Goal: Task Accomplishment & Management: Use online tool/utility

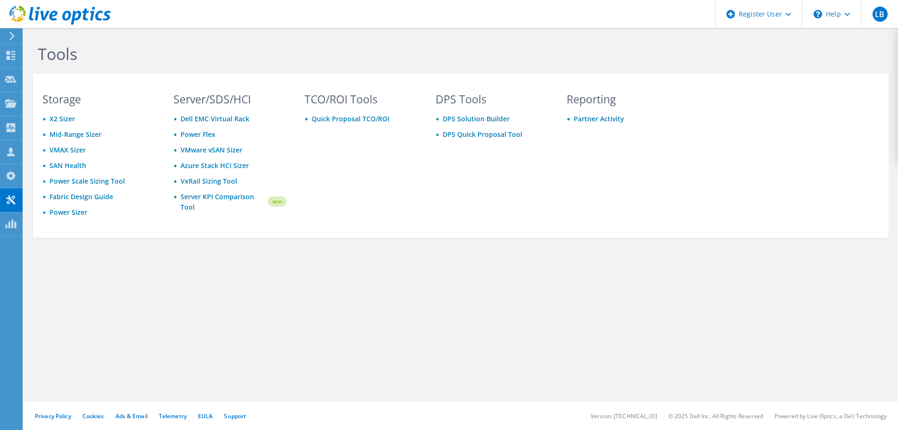
click at [57, 16] on icon at bounding box center [59, 15] width 101 height 19
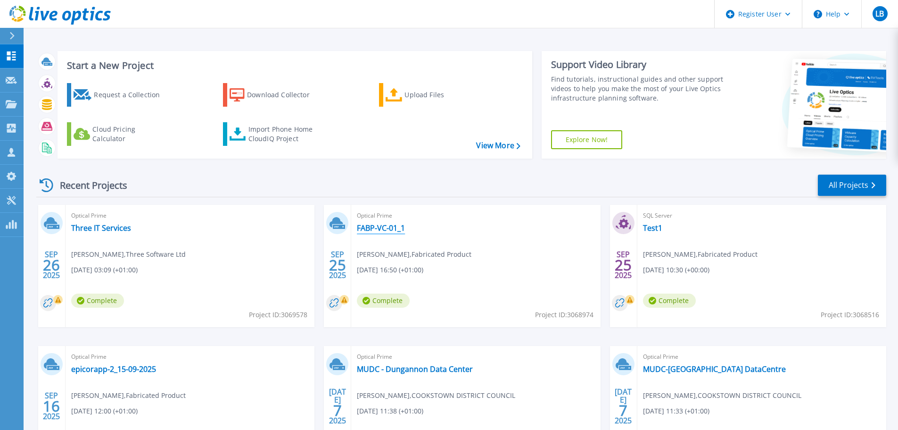
click at [388, 231] on link "FABP-VC-01_1" at bounding box center [381, 227] width 48 height 9
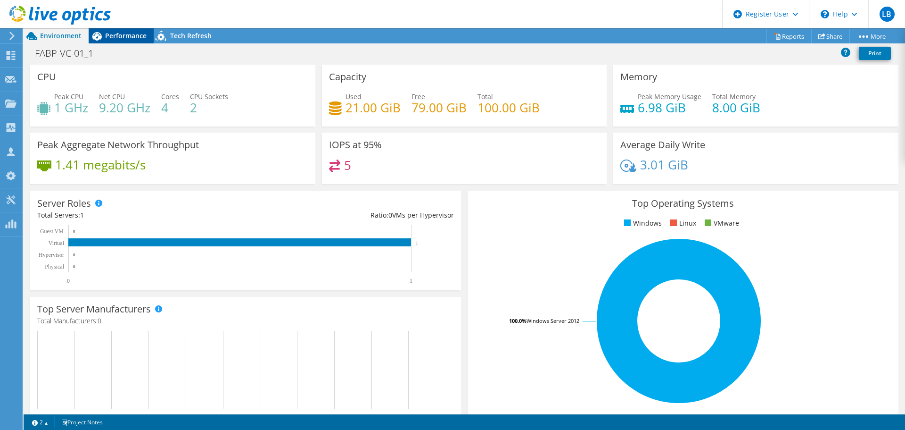
click at [116, 37] on span "Performance" at bounding box center [125, 35] width 41 height 9
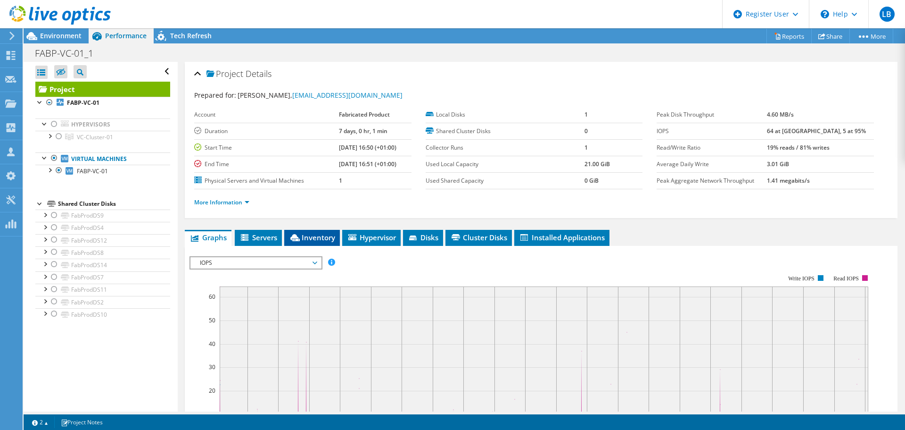
click at [315, 241] on span "Inventory" at bounding box center [312, 236] width 46 height 9
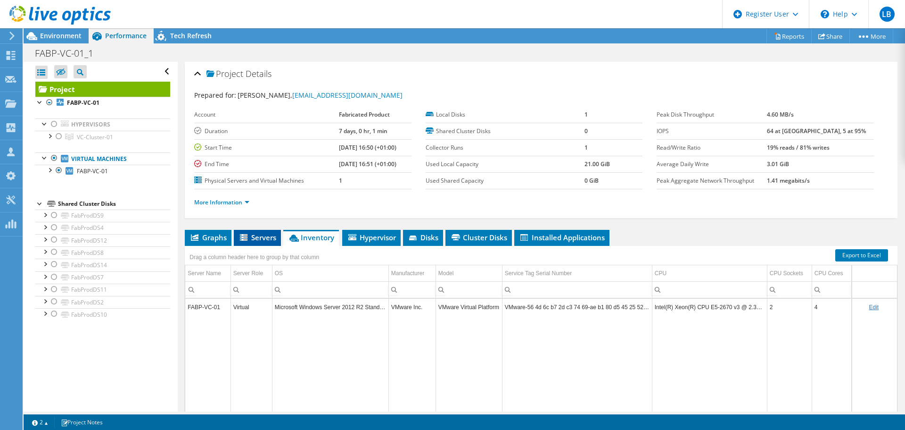
click at [254, 236] on span "Servers" at bounding box center [258, 236] width 38 height 9
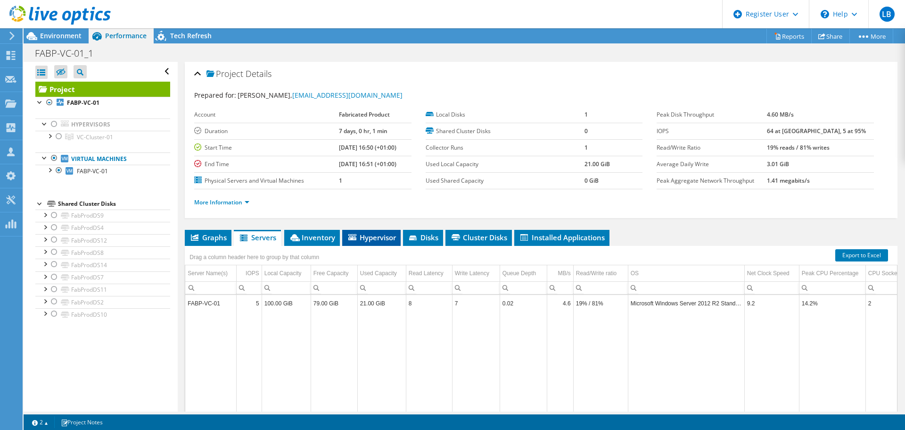
click at [370, 236] on span "Hypervisor" at bounding box center [371, 236] width 49 height 9
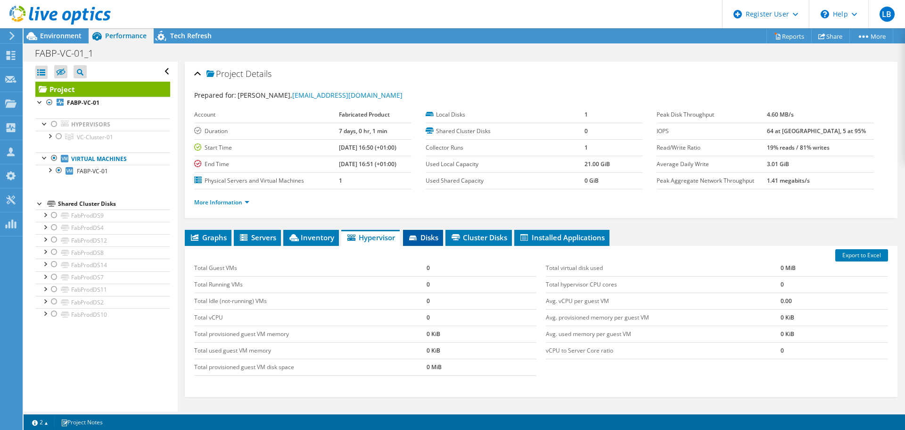
click at [422, 233] on span "Disks" at bounding box center [423, 236] width 31 height 9
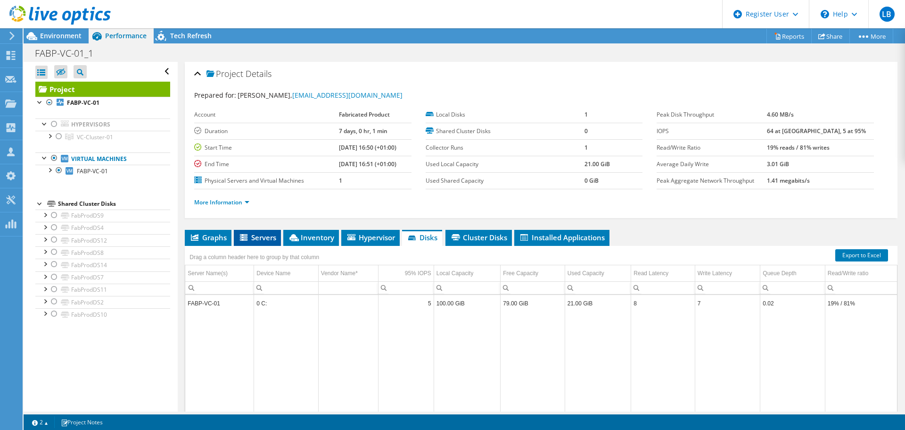
click at [257, 239] on span "Servers" at bounding box center [258, 236] width 38 height 9
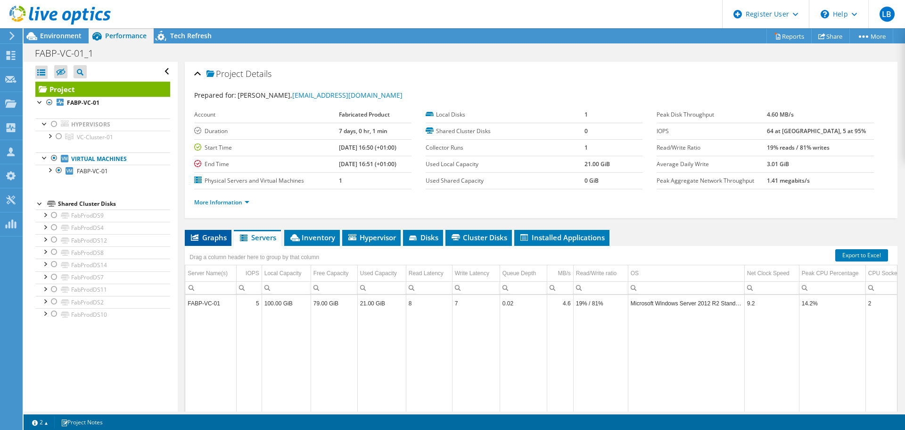
click at [218, 237] on span "Graphs" at bounding box center [208, 236] width 37 height 9
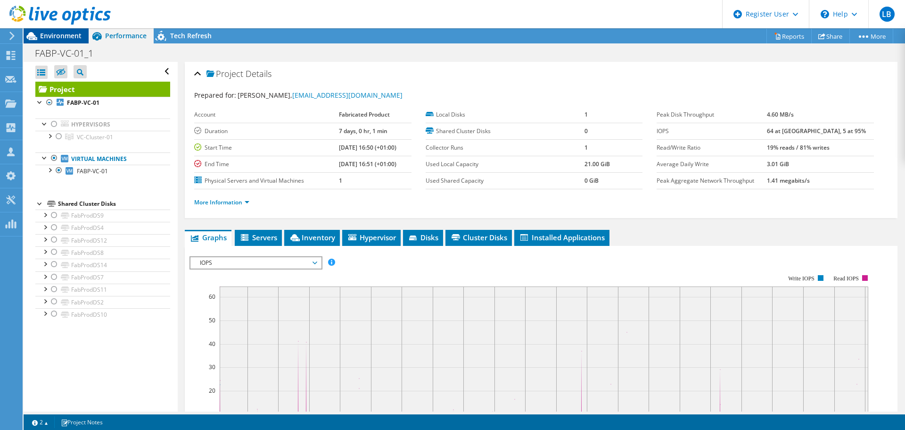
click at [65, 39] on span "Environment" at bounding box center [60, 35] width 41 height 9
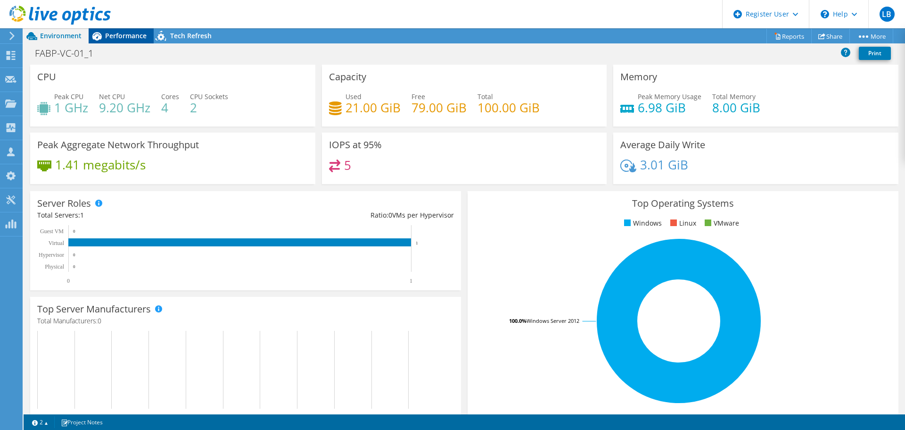
click at [125, 41] on div "Performance" at bounding box center [121, 35] width 65 height 15
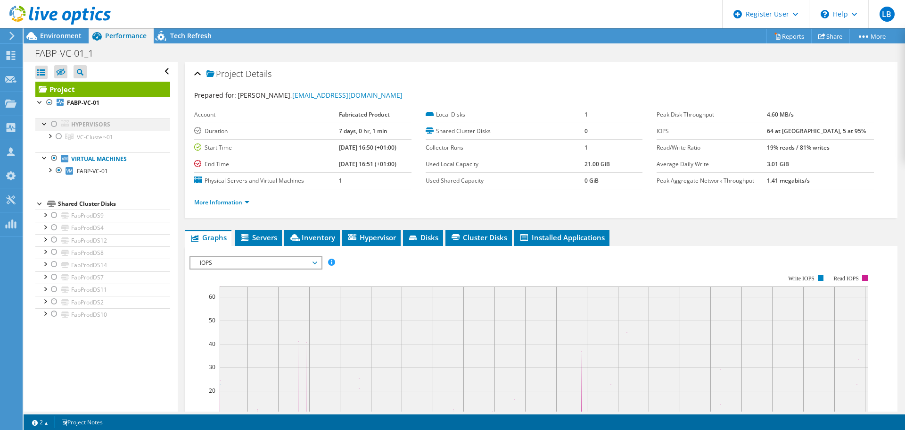
click at [53, 124] on div at bounding box center [54, 123] width 9 height 11
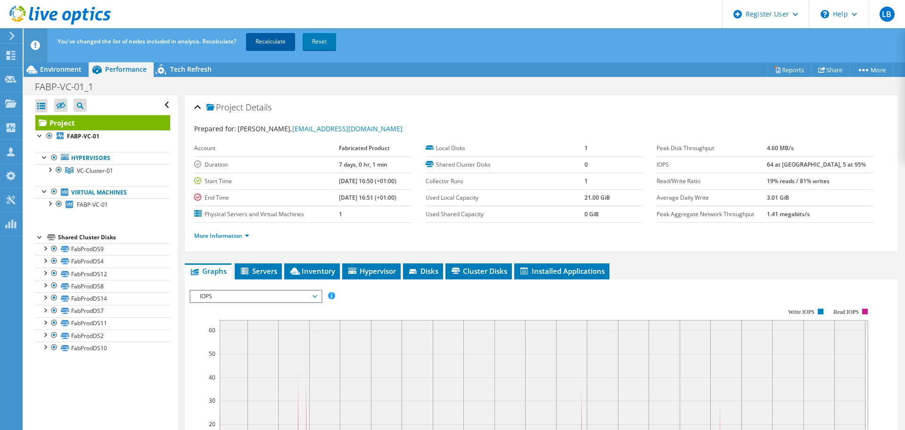
click at [265, 40] on link "Recalculate" at bounding box center [270, 41] width 49 height 17
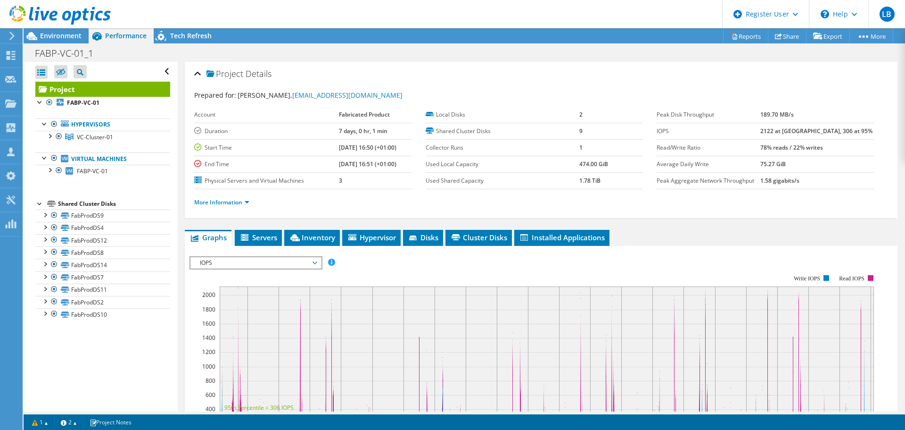
scroll to position [94, 0]
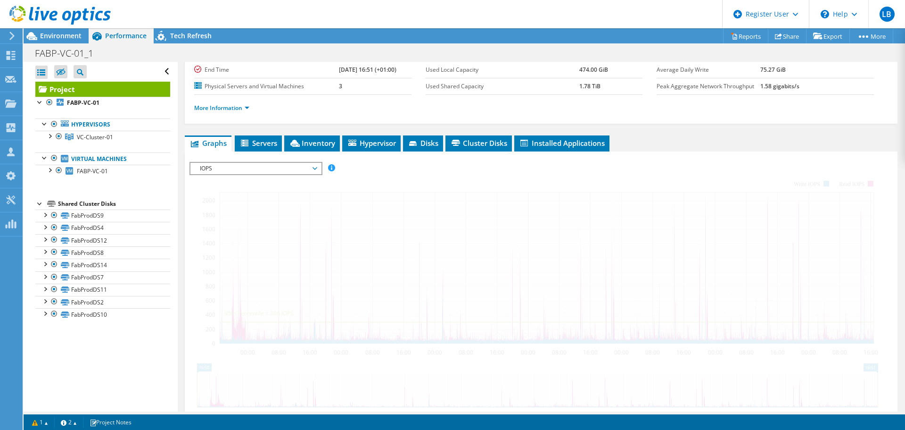
radio input "true"
radio input "false"
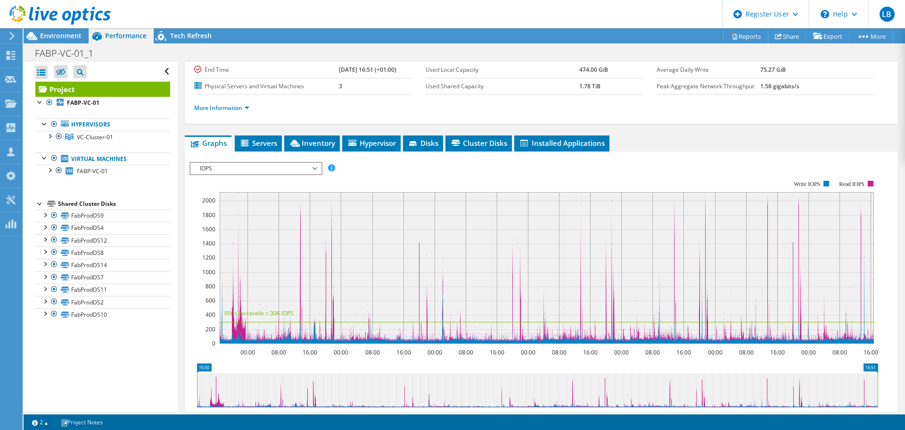
click at [299, 139] on span "Inventory" at bounding box center [312, 142] width 46 height 9
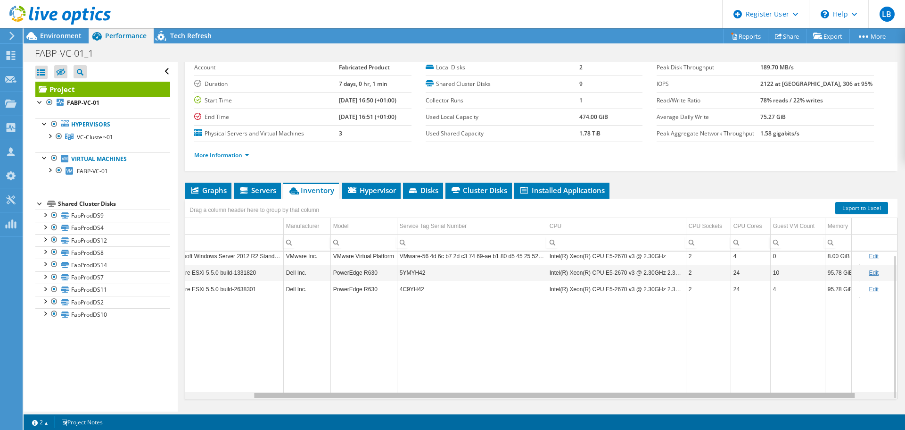
scroll to position [0, 0]
drag, startPoint x: 332, startPoint y: 394, endPoint x: 496, endPoint y: 388, distance: 163.3
click at [496, 388] on body "LB Dell User [PERSON_NAME] [PERSON_NAME][EMAIL_ADDRESS][DOMAIN_NAME] Dell My Pr…" at bounding box center [452, 215] width 905 height 430
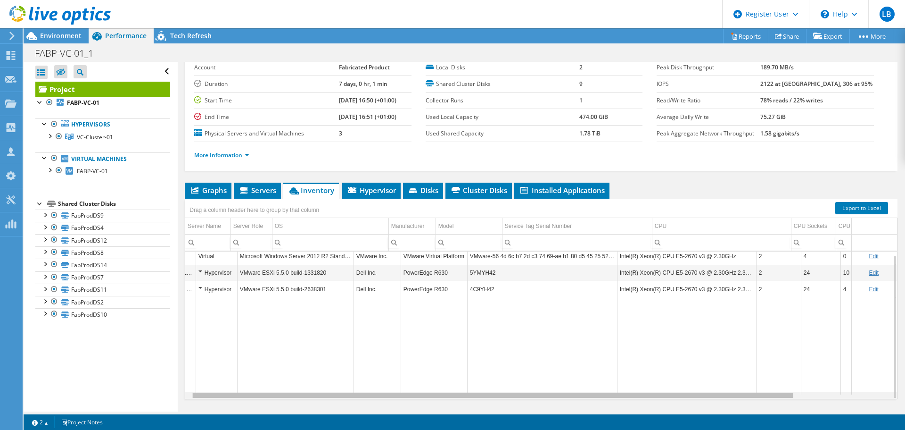
scroll to position [0, 35]
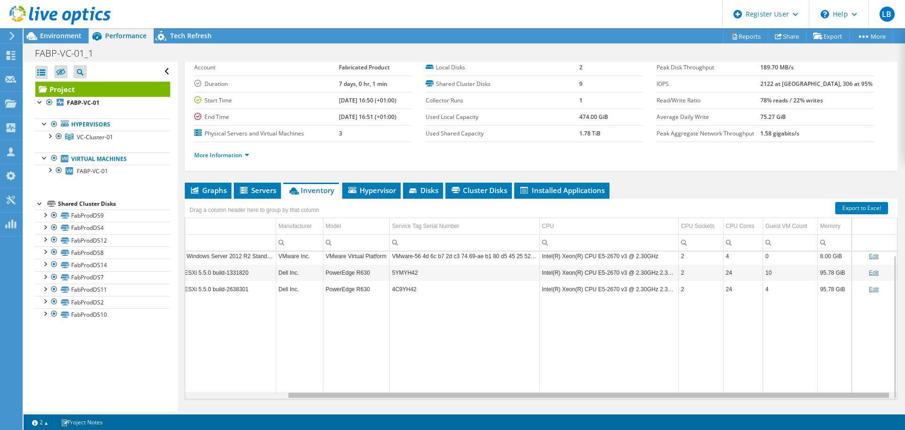
drag, startPoint x: 654, startPoint y: 397, endPoint x: 688, endPoint y: 393, distance: 35.2
click at [688, 393] on body "LB Dell User [PERSON_NAME] [PERSON_NAME][EMAIL_ADDRESS][DOMAIN_NAME] Dell My Pr…" at bounding box center [452, 215] width 905 height 430
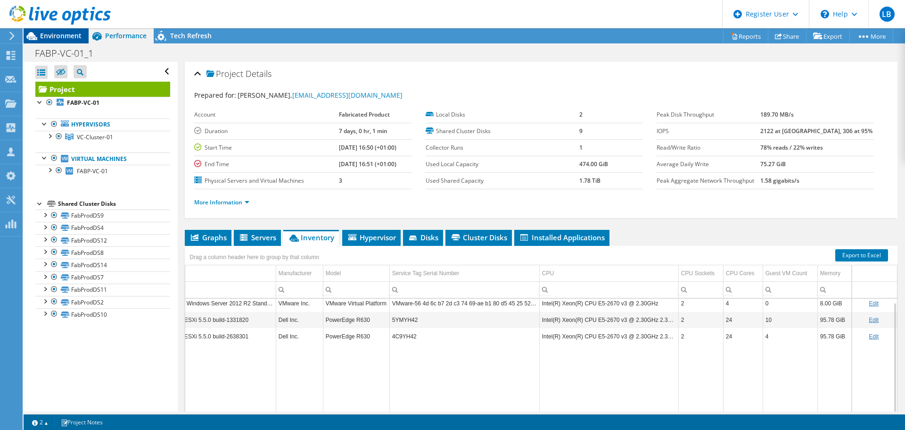
click at [50, 38] on span "Environment" at bounding box center [60, 35] width 41 height 9
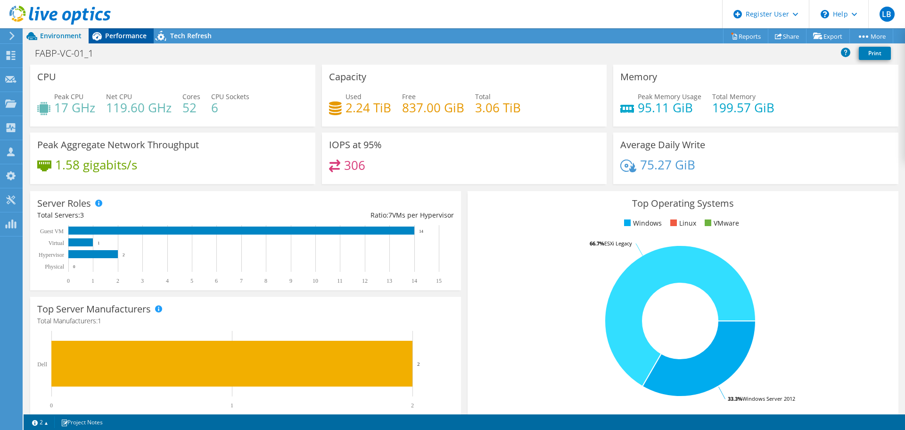
click at [116, 33] on span "Performance" at bounding box center [125, 35] width 41 height 9
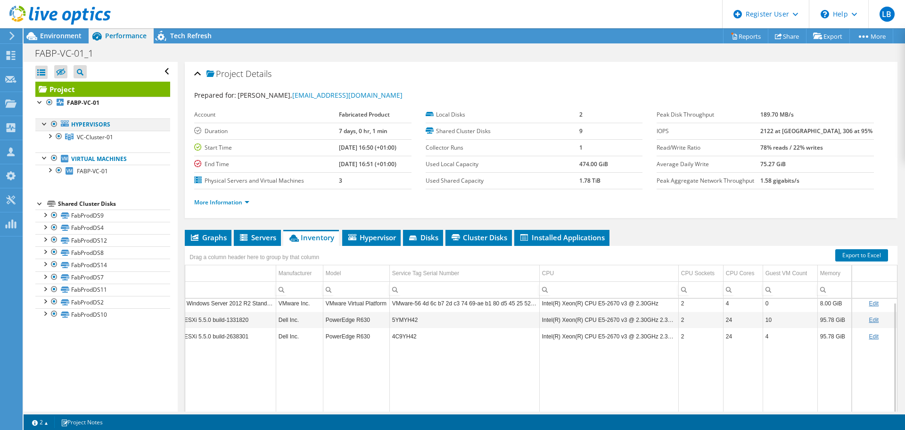
click at [54, 123] on div at bounding box center [54, 123] width 9 height 11
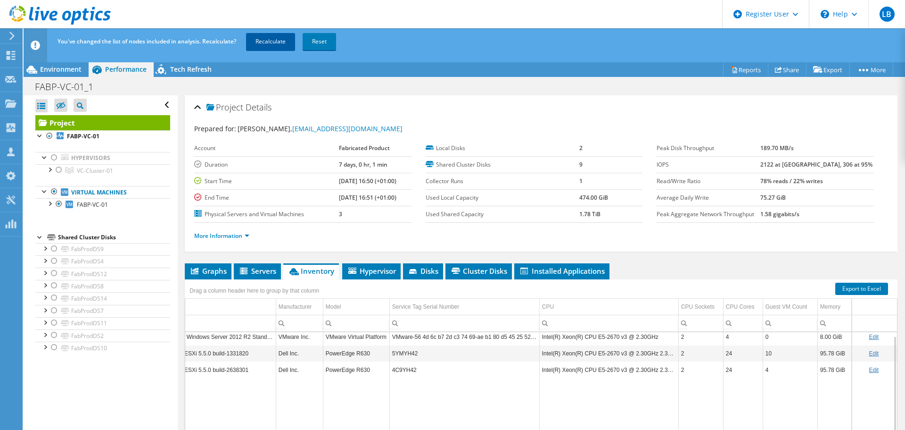
click at [265, 39] on link "Recalculate" at bounding box center [270, 41] width 49 height 17
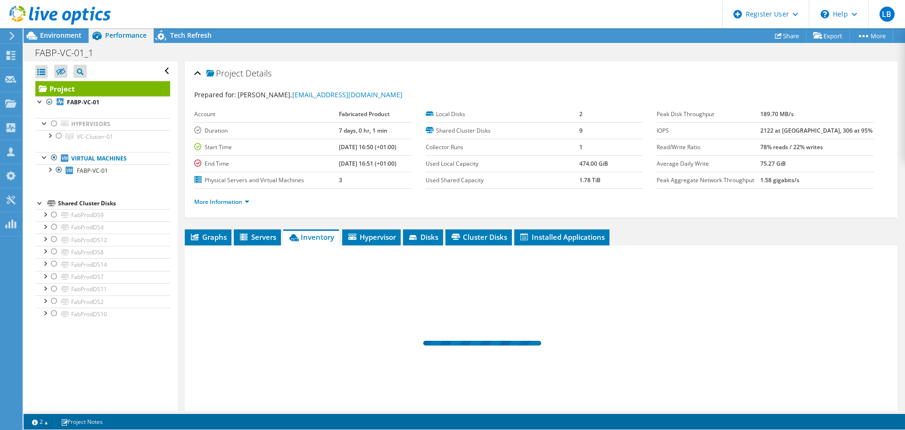
click at [63, 40] on span "Environment" at bounding box center [60, 35] width 41 height 9
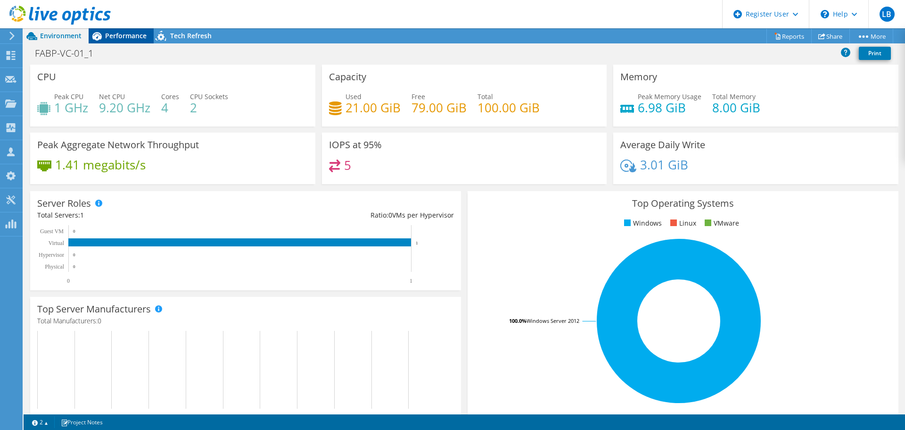
radio input "false"
radio input "true"
click at [119, 35] on span "Performance" at bounding box center [125, 35] width 41 height 9
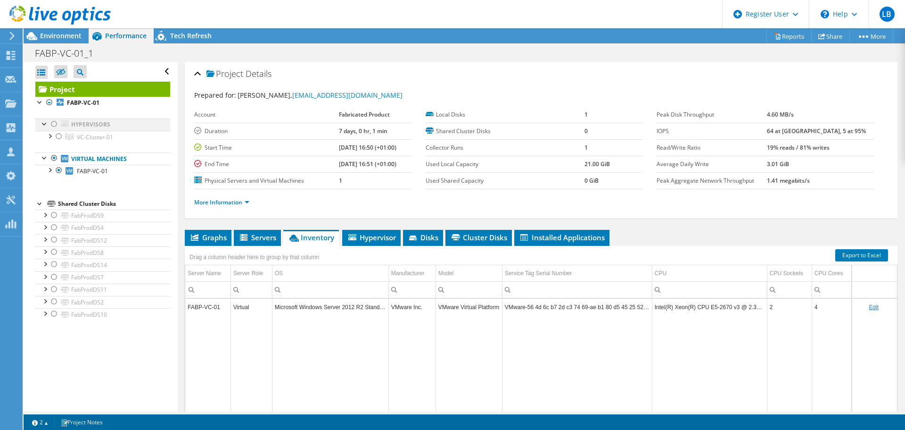
click at [54, 123] on div at bounding box center [54, 123] width 9 height 11
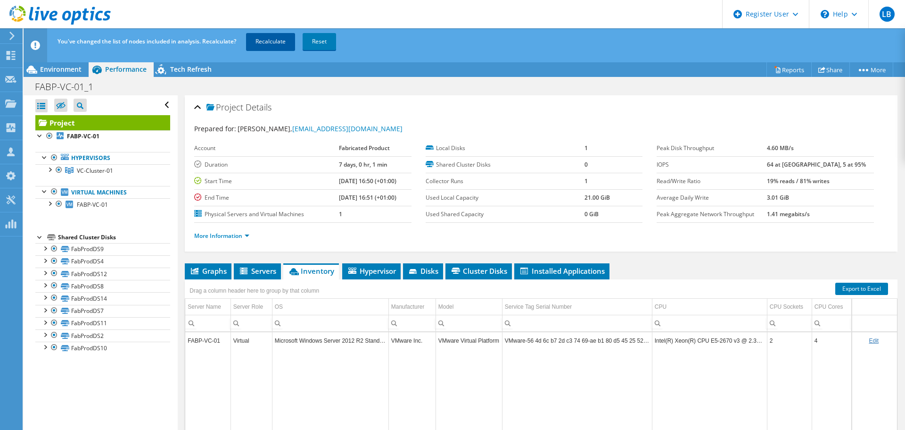
click at [265, 41] on link "Recalculate" at bounding box center [270, 41] width 49 height 17
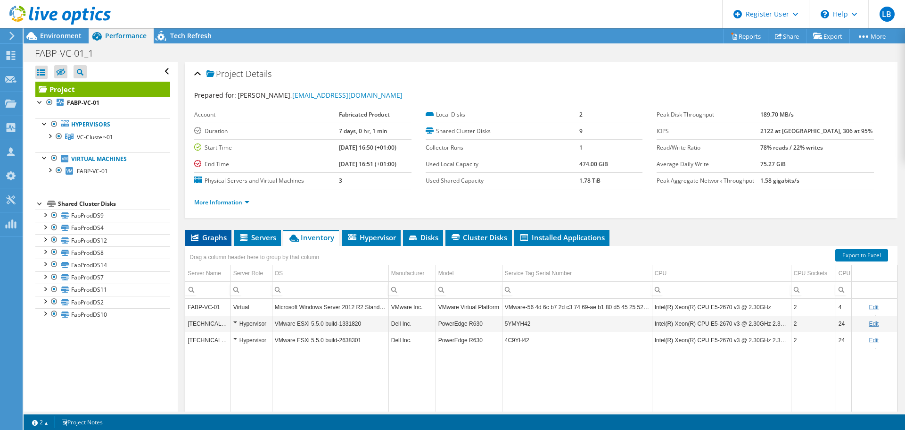
radio input "true"
radio input "false"
click at [33, 34] on icon at bounding box center [31, 36] width 11 height 8
